Goal: Use online tool/utility: Utilize a website feature to perform a specific function

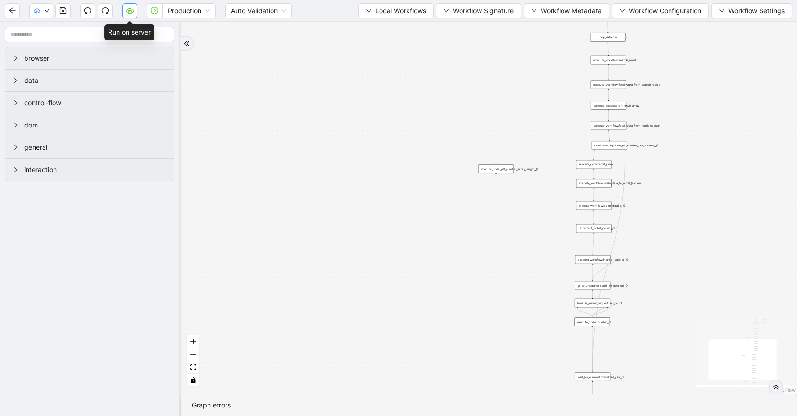
click at [135, 7] on button "button" at bounding box center [129, 10] width 15 height 15
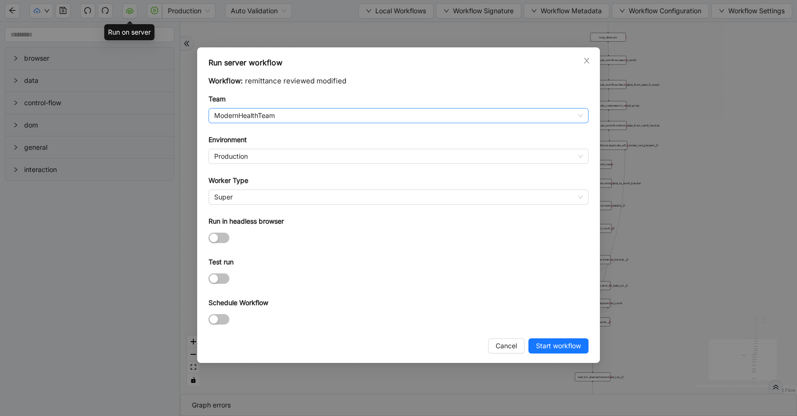
click at [262, 115] on span "ModernHealthTeam" at bounding box center [398, 115] width 369 height 14
click at [547, 344] on span "Start workflow" at bounding box center [558, 346] width 45 height 10
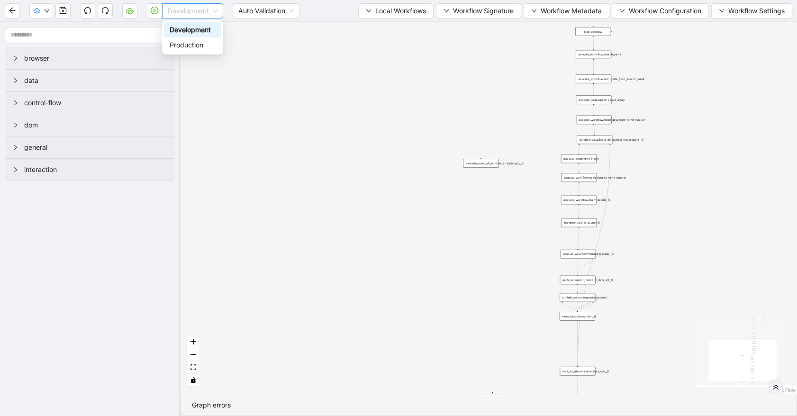
click at [180, 9] on span "Development" at bounding box center [193, 11] width 50 height 14
click at [176, 43] on div "Production" at bounding box center [193, 45] width 46 height 10
click at [131, 17] on button "button" at bounding box center [129, 10] width 15 height 15
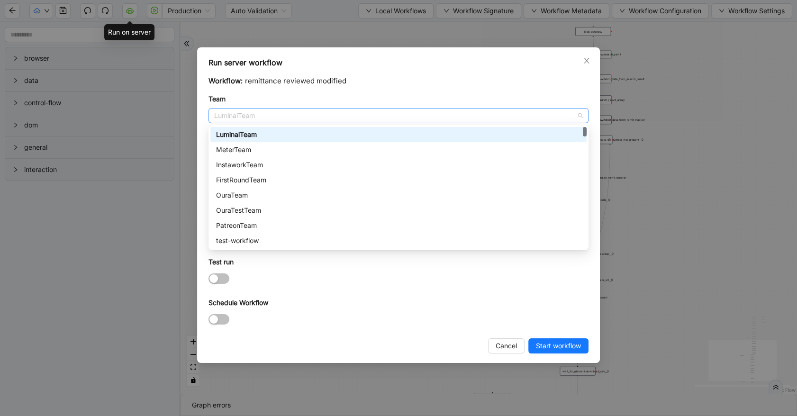
click at [293, 116] on span "LuminaiTeam" at bounding box center [398, 115] width 369 height 14
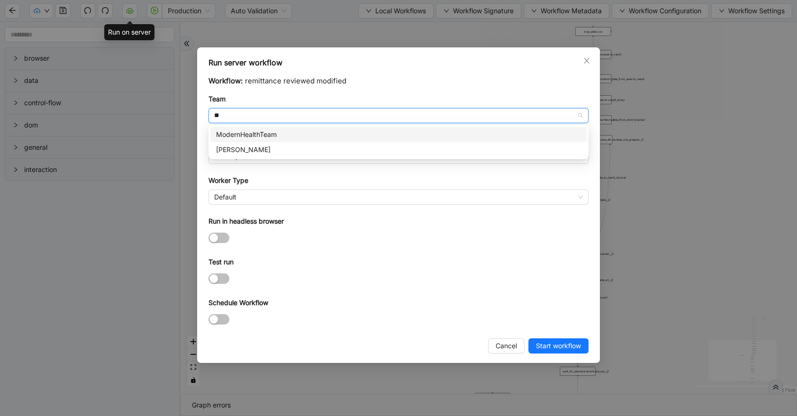
type input "***"
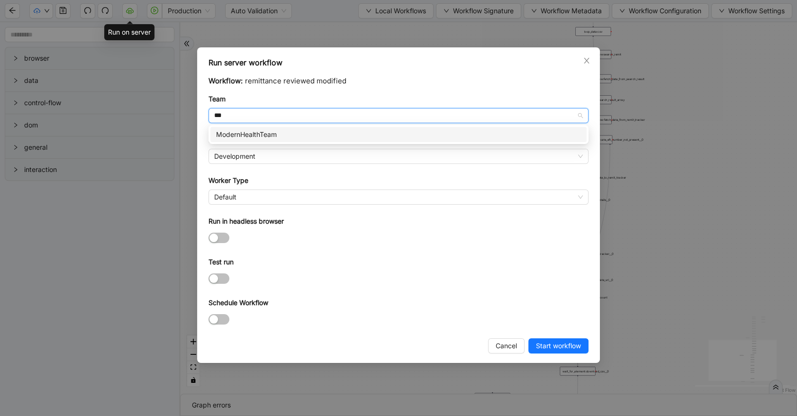
click at [289, 131] on div "ModernHealthTeam" at bounding box center [398, 134] width 365 height 10
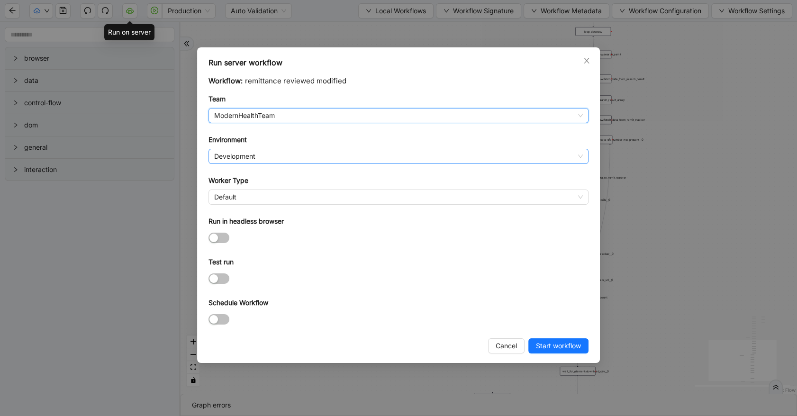
click at [285, 154] on span "Development" at bounding box center [398, 156] width 369 height 14
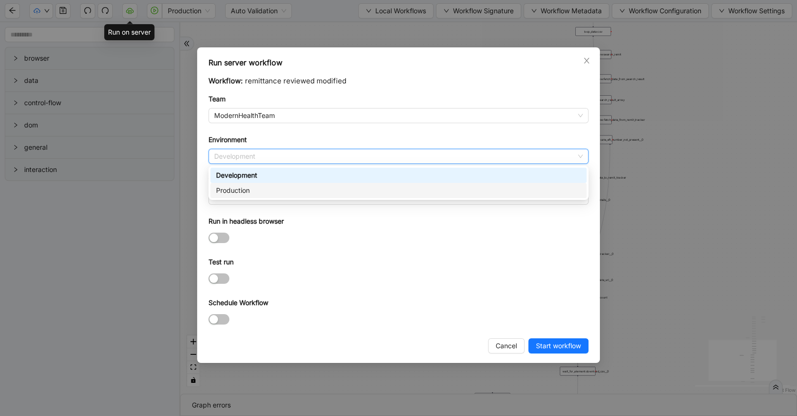
click at [290, 194] on div "Production" at bounding box center [398, 190] width 365 height 10
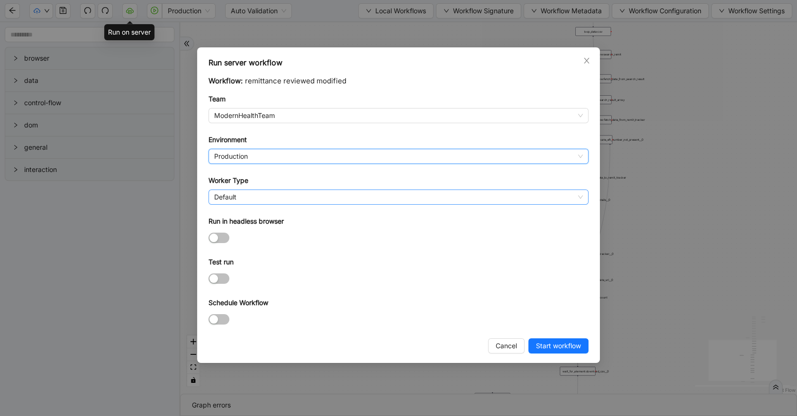
click at [289, 196] on span "Default" at bounding box center [398, 197] width 369 height 14
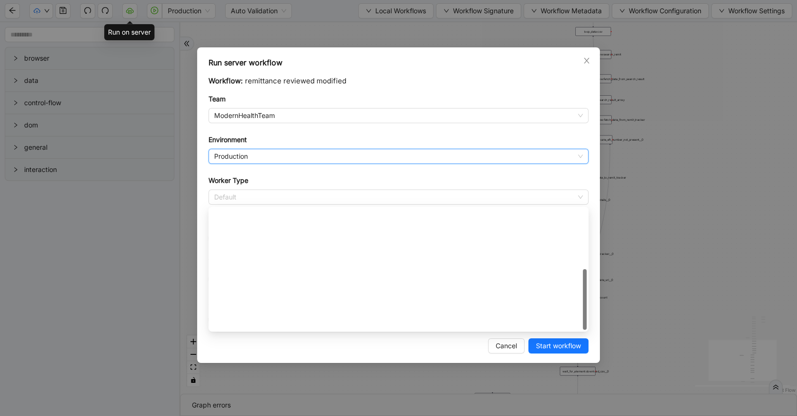
scroll to position [136, 0]
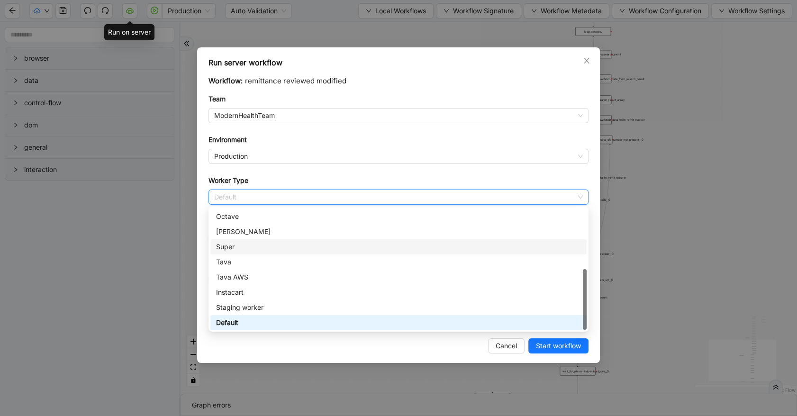
click at [304, 251] on div "Super" at bounding box center [398, 247] width 365 height 10
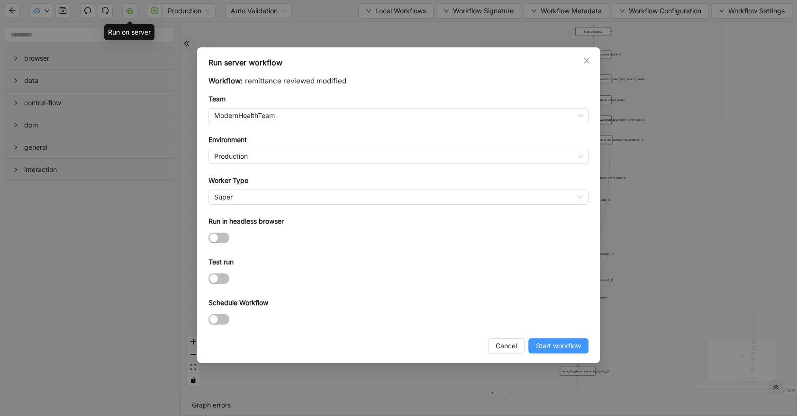
click at [542, 346] on span "Start workflow" at bounding box center [558, 346] width 45 height 10
